Goal: Ask a question: Seek information or help from site administrators or community

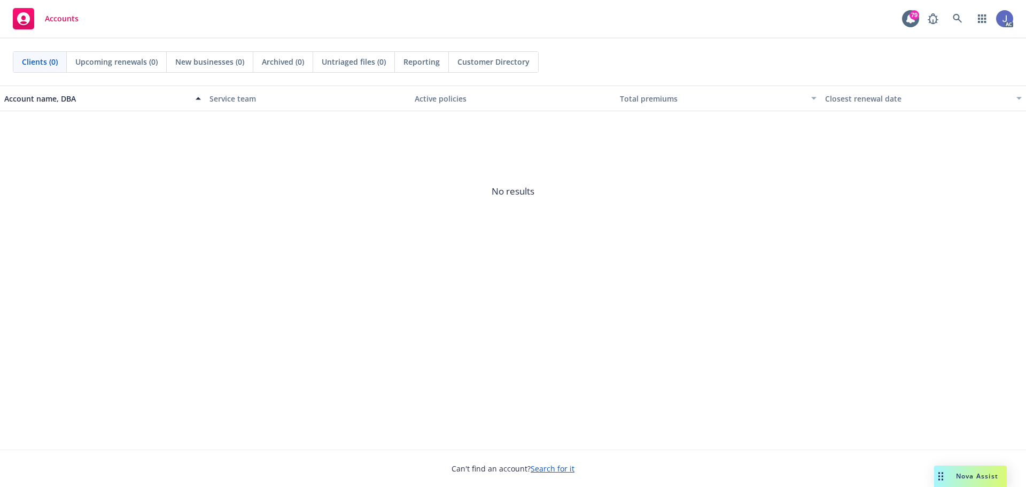
click at [957, 473] on span "Nova Assist" at bounding box center [977, 475] width 42 height 9
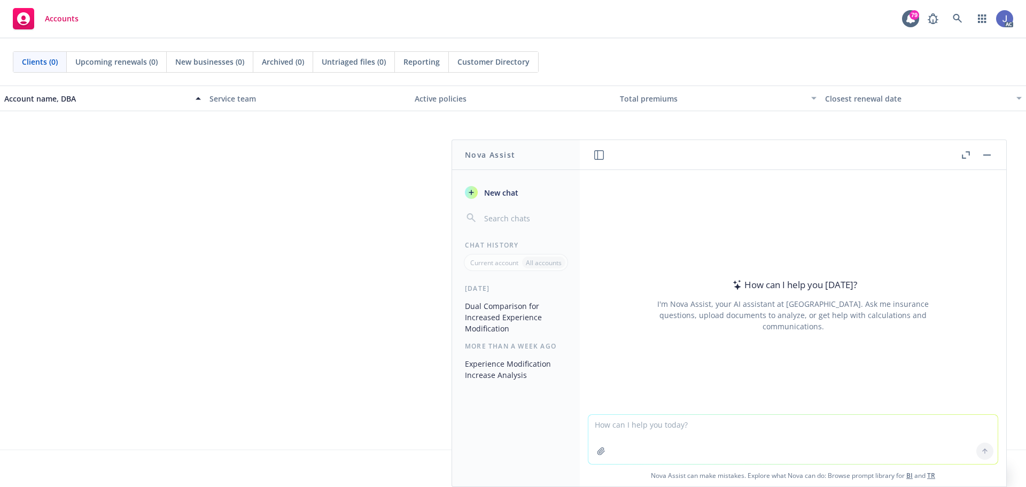
click at [626, 424] on textarea at bounding box center [792, 439] width 409 height 49
click at [597, 448] on icon "button" at bounding box center [601, 451] width 9 height 9
click at [667, 425] on textarea "How can I make this" at bounding box center [792, 439] width 409 height 50
click at [667, 422] on textarea "How can I make this" at bounding box center [792, 439] width 409 height 50
type textarea "How can I make this letter sound better"
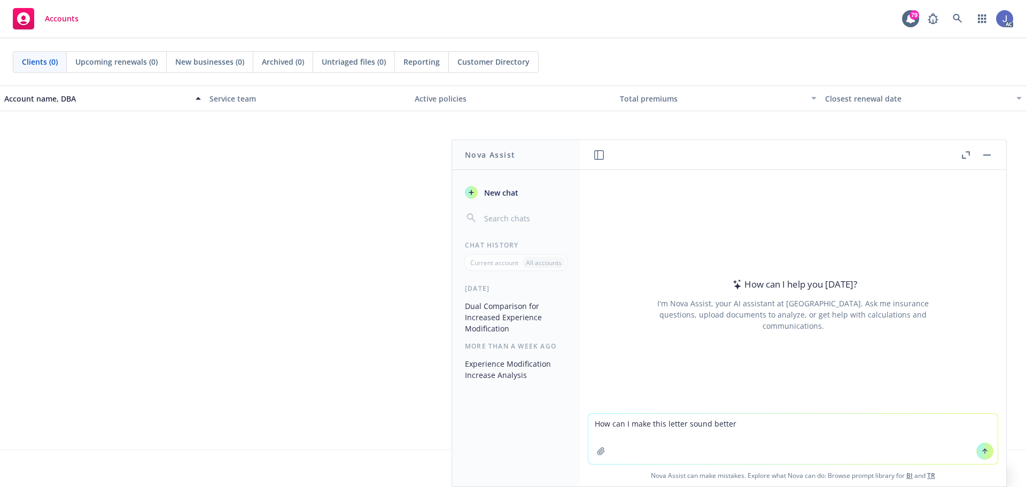
click at [601, 451] on button "button" at bounding box center [600, 450] width 17 height 17
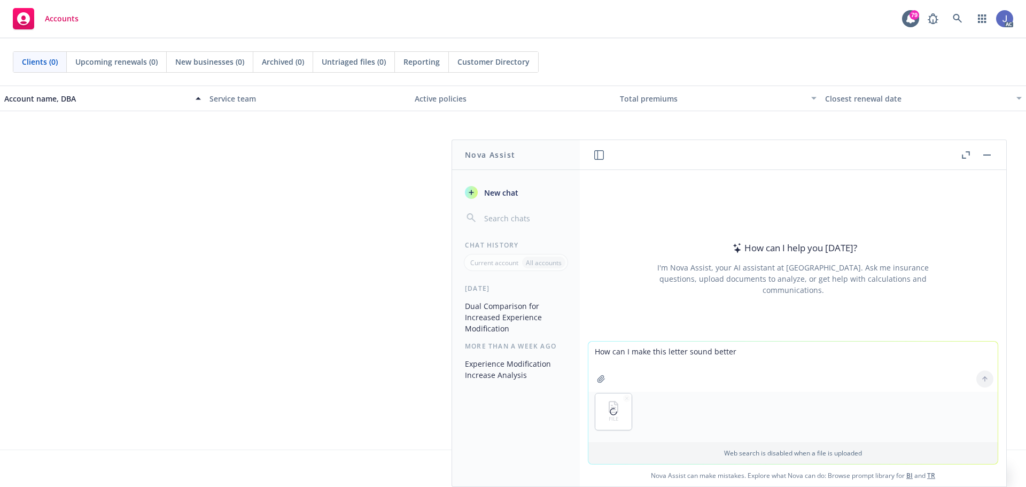
drag, startPoint x: 601, startPoint y: 451, endPoint x: 158, endPoint y: 87, distance: 573.2
click at [159, 87] on button "Account name, DBA" at bounding box center [102, 98] width 205 height 26
click at [981, 379] on icon at bounding box center [984, 378] width 7 height 7
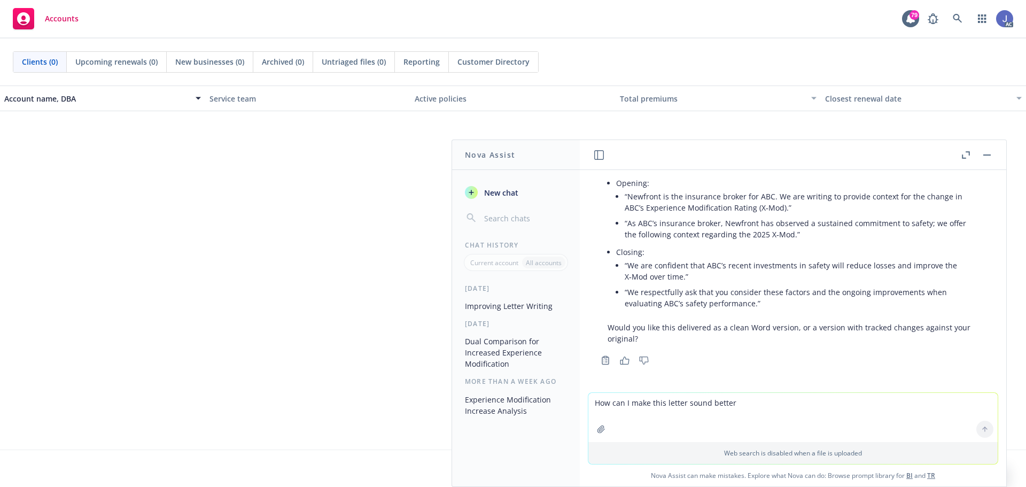
scroll to position [1073, 0]
click at [604, 360] on icon "Copy to clipboard" at bounding box center [605, 359] width 10 height 10
click at [963, 155] on icon "button" at bounding box center [966, 154] width 8 height 7
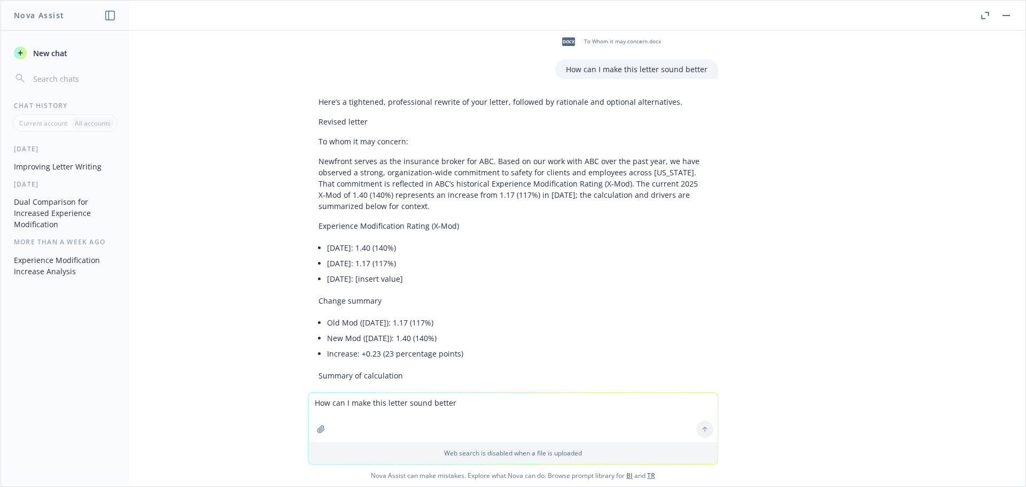
scroll to position [0, 0]
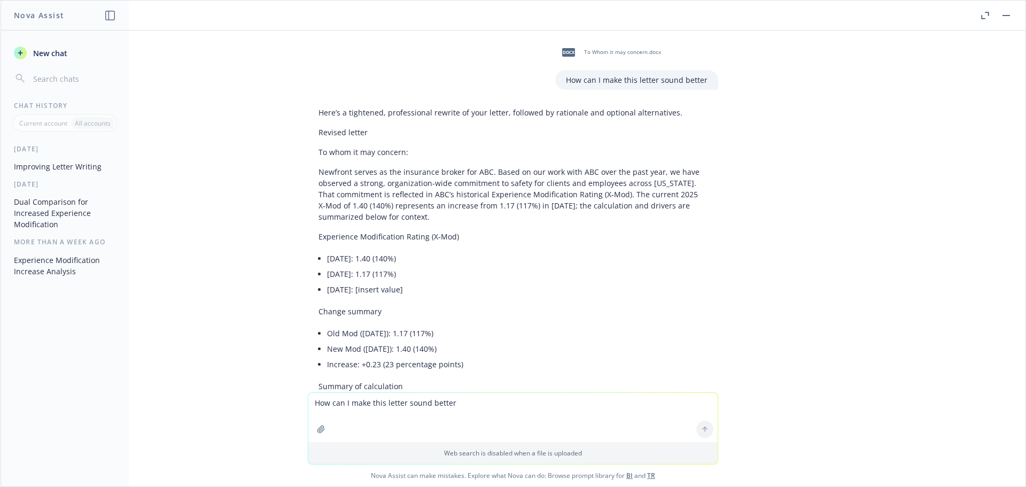
click at [1008, 15] on rect "button" at bounding box center [1005, 15] width 7 height 1
